Goal: Transaction & Acquisition: Subscribe to service/newsletter

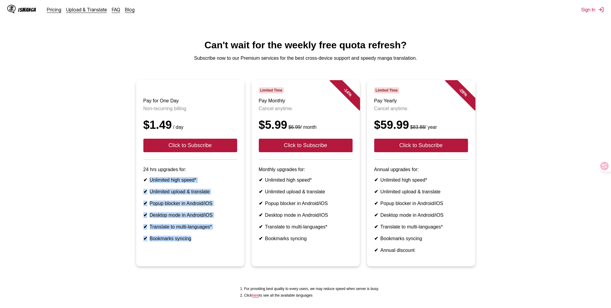
drag, startPoint x: 150, startPoint y: 189, endPoint x: 190, endPoint y: 250, distance: 73.6
click at [190, 241] on ul "✔ Unlimited high speed* ✔ Unlimited upload & translate ✔ Popup blocker in Andro…" at bounding box center [190, 209] width 94 height 64
click at [193, 256] on article "Pay for One Day Non-recurring billing $1.49 / day Click to Subscribe 24 hrs upg…" at bounding box center [190, 173] width 108 height 186
drag, startPoint x: 192, startPoint y: 253, endPoint x: 150, endPoint y: 178, distance: 85.4
click at [150, 178] on article "Pay for One Day Non-recurring billing $1.49 / day Click to Subscribe 24 hrs upg…" at bounding box center [190, 173] width 108 height 186
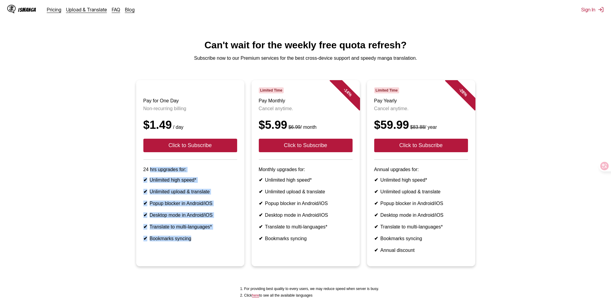
click at [192, 205] on ul "✔ Unlimited high speed* ✔ Unlimited upload & translate ✔ Popup blocker in Andro…" at bounding box center [190, 209] width 94 height 64
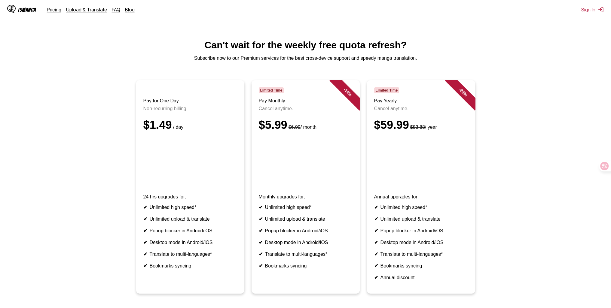
click at [197, 128] on div "$1.49 / day" at bounding box center [190, 125] width 94 height 13
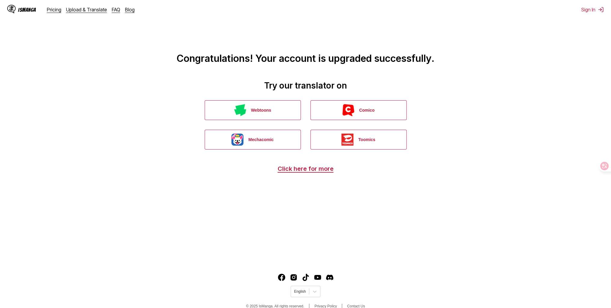
click at [542, 60] on h1 "Congratulations! Your account is upgraded successfully." at bounding box center [305, 35] width 601 height 58
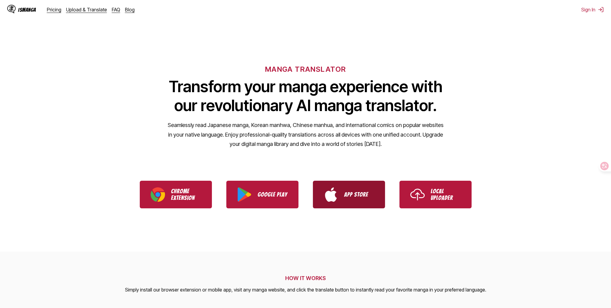
click at [364, 196] on p "App Store" at bounding box center [359, 194] width 30 height 7
